Goal: Task Accomplishment & Management: Use online tool/utility

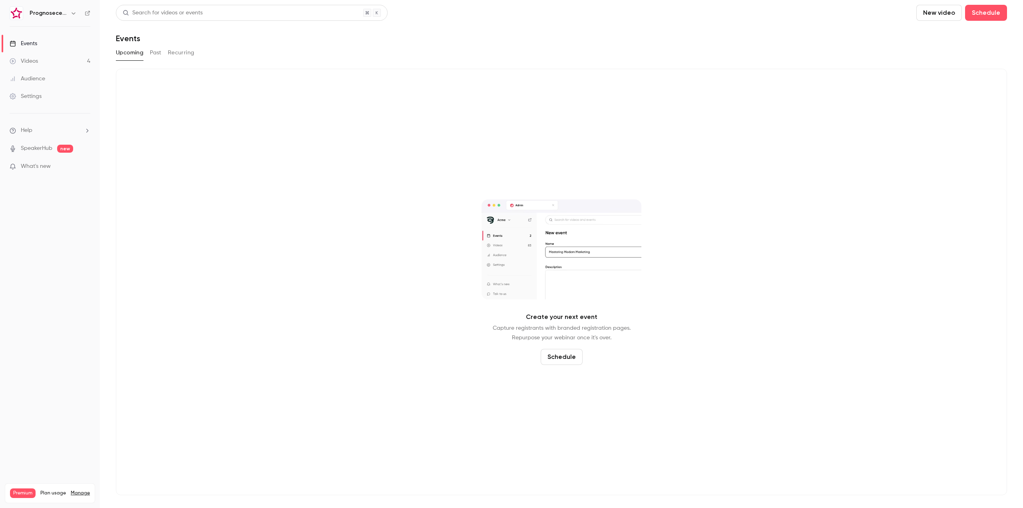
click at [63, 14] on h6 "Prognosecenteret | Powered by Hubexo" at bounding box center [49, 13] width 38 height 8
click at [74, 13] on icon "button" at bounding box center [73, 13] width 6 height 6
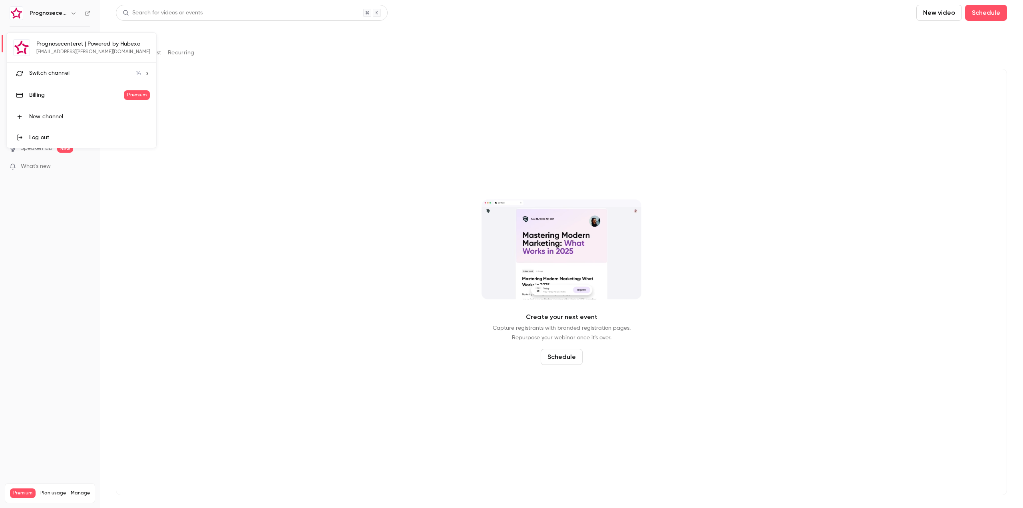
drag, startPoint x: 59, startPoint y: 73, endPoint x: 70, endPoint y: 74, distance: 10.9
click at [60, 73] on span "Switch channel" at bounding box center [49, 73] width 40 height 8
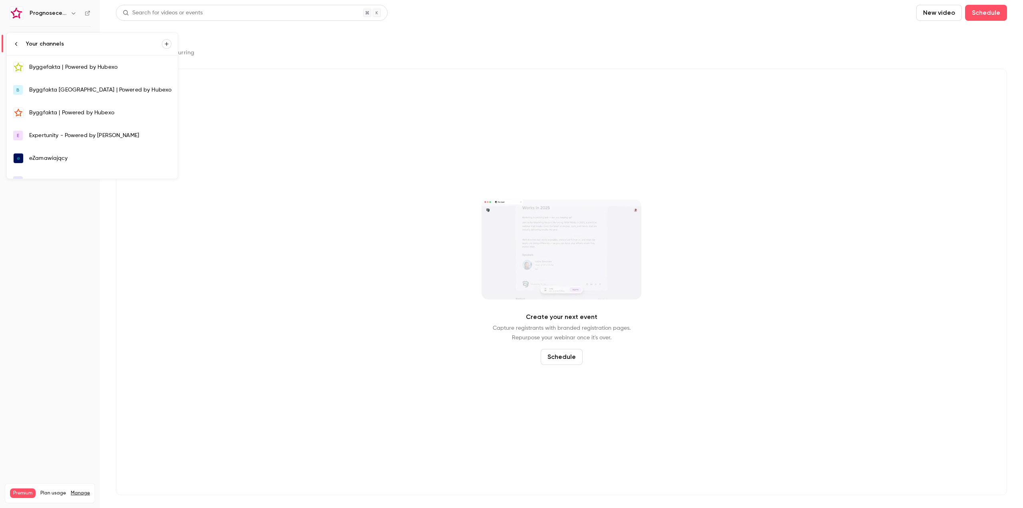
click at [94, 67] on div "Byggefakta | Powered by Hubexo" at bounding box center [100, 67] width 142 height 8
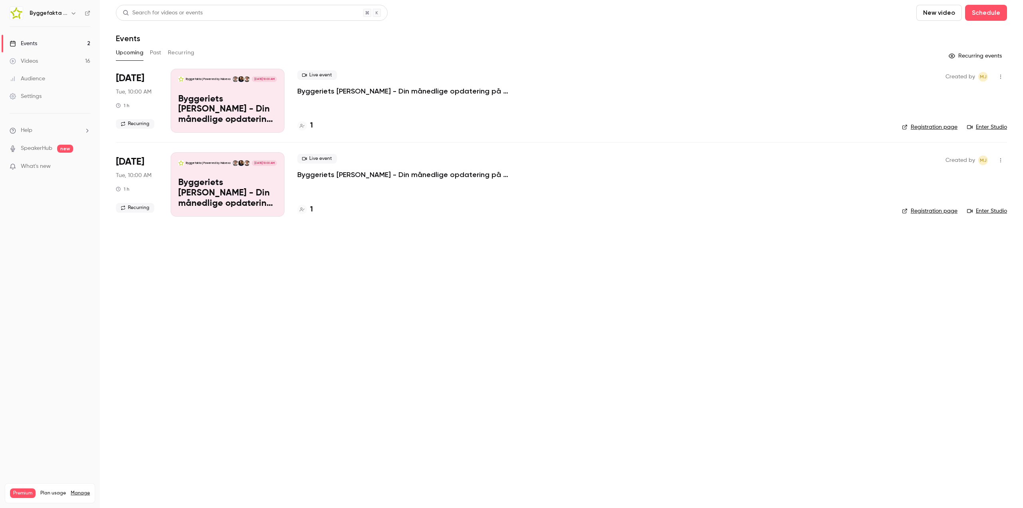
click at [159, 53] on button "Past" at bounding box center [156, 52] width 12 height 13
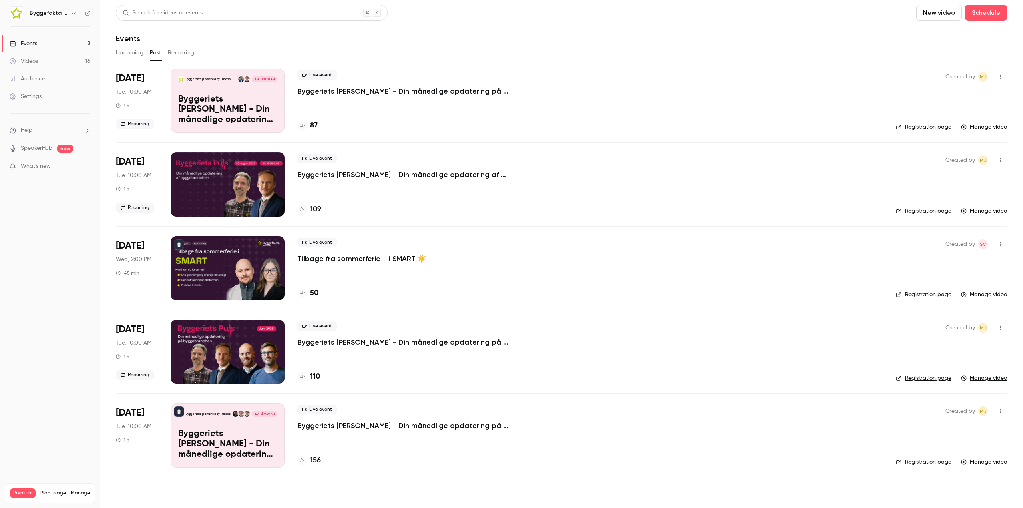
click at [992, 125] on link "Manage video" at bounding box center [984, 127] width 46 height 8
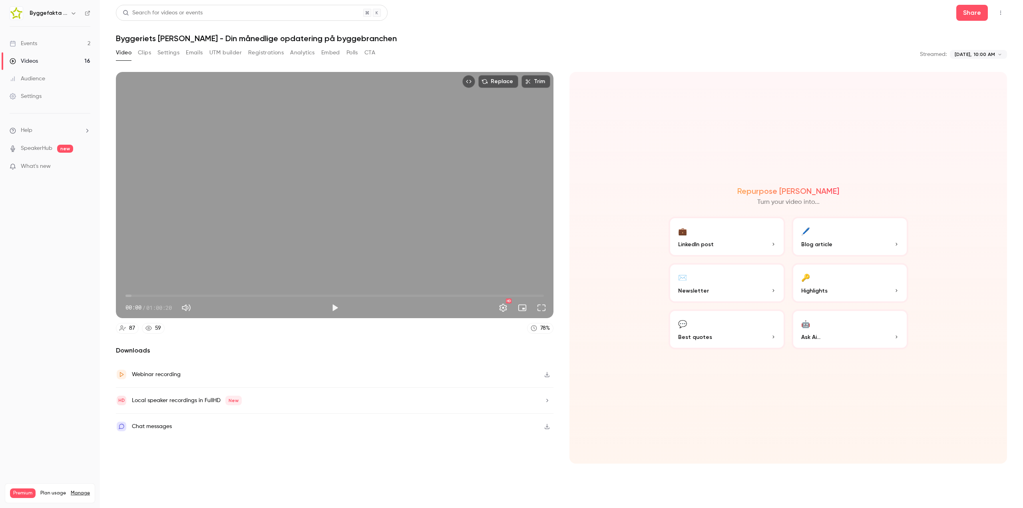
click at [1005, 14] on button "Top Bar Actions" at bounding box center [1001, 12] width 13 height 13
click at [957, 35] on div "Publish on Channel" at bounding box center [970, 33] width 62 height 8
click at [312, 331] on div at bounding box center [511, 254] width 1023 height 508
type input "*"
drag, startPoint x: 124, startPoint y: 294, endPoint x: 57, endPoint y: 316, distance: 70.2
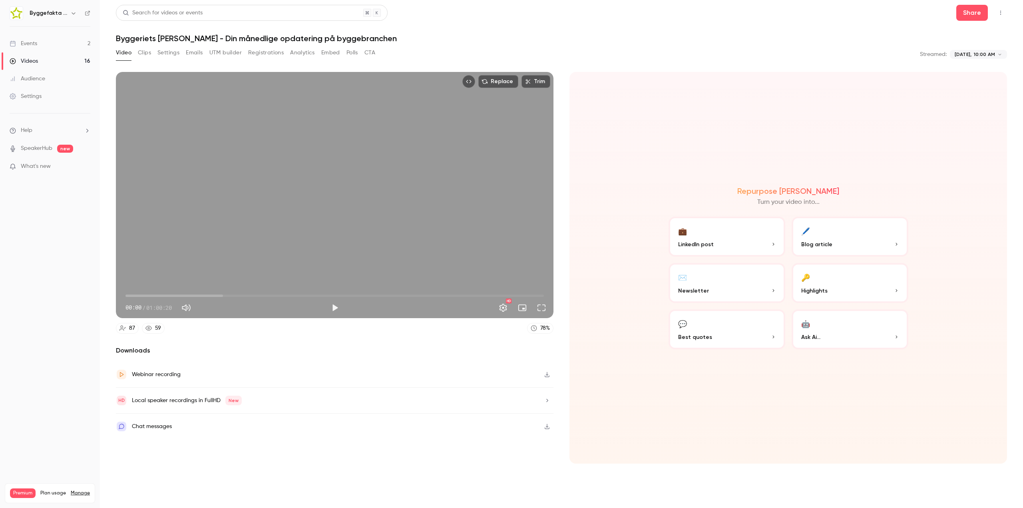
click at [67, 315] on div "**********" at bounding box center [511, 254] width 1023 height 508
